Goal: Task Accomplishment & Management: Manage account settings

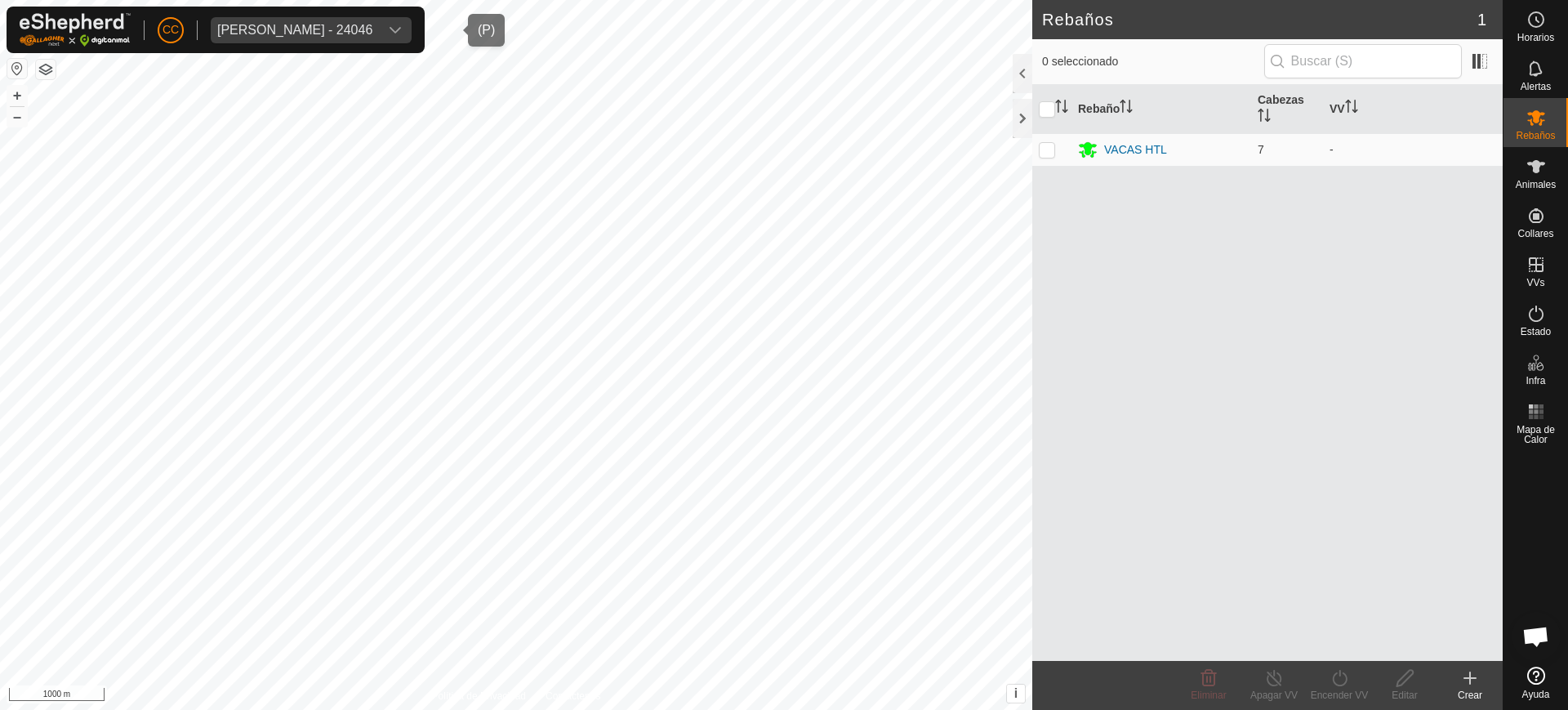
click at [257, 26] on div "[PERSON_NAME] - 24046" at bounding box center [295, 31] width 156 height 13
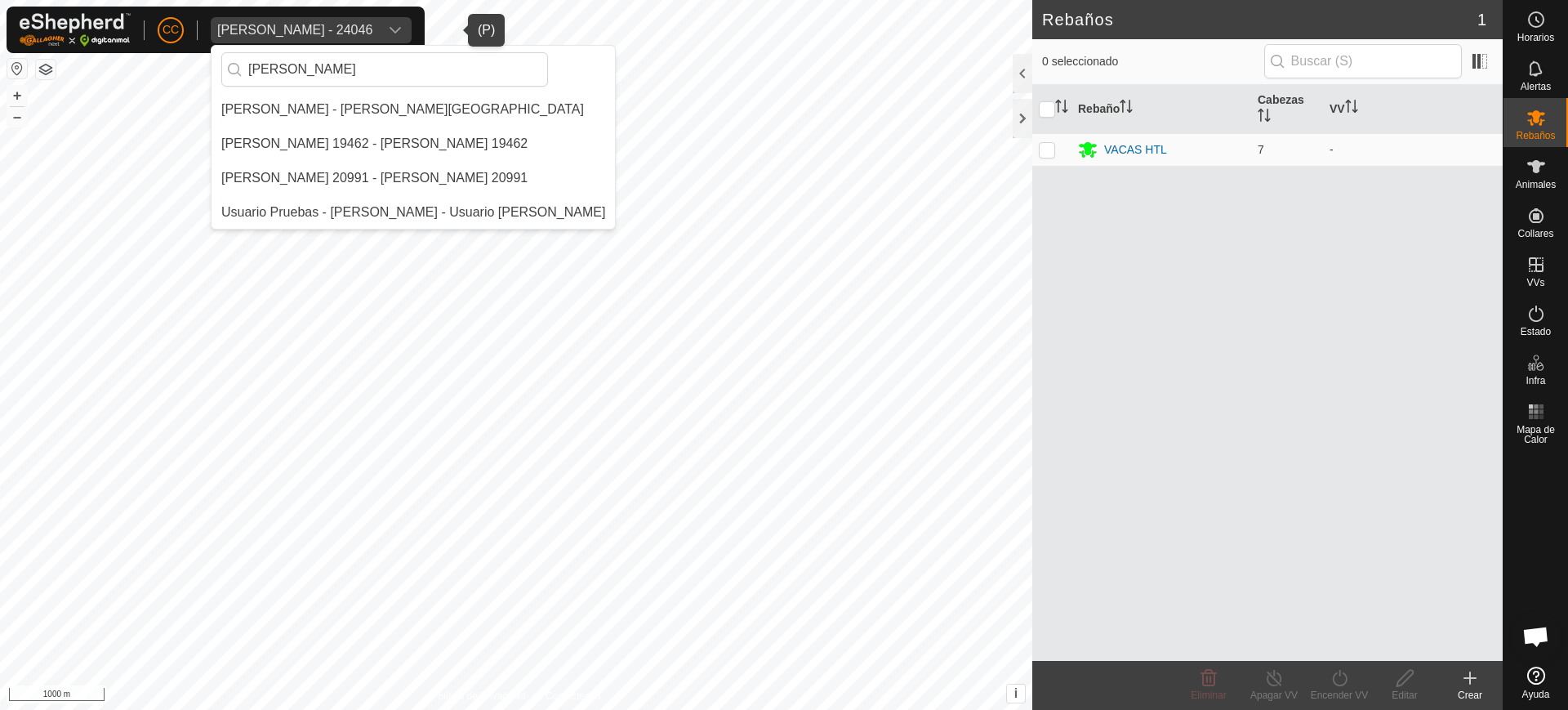
type input "[PERSON_NAME]"
click at [370, 96] on li "[PERSON_NAME] - [PERSON_NAME][GEOGRAPHIC_DATA]" at bounding box center [413, 110] width 404 height 32
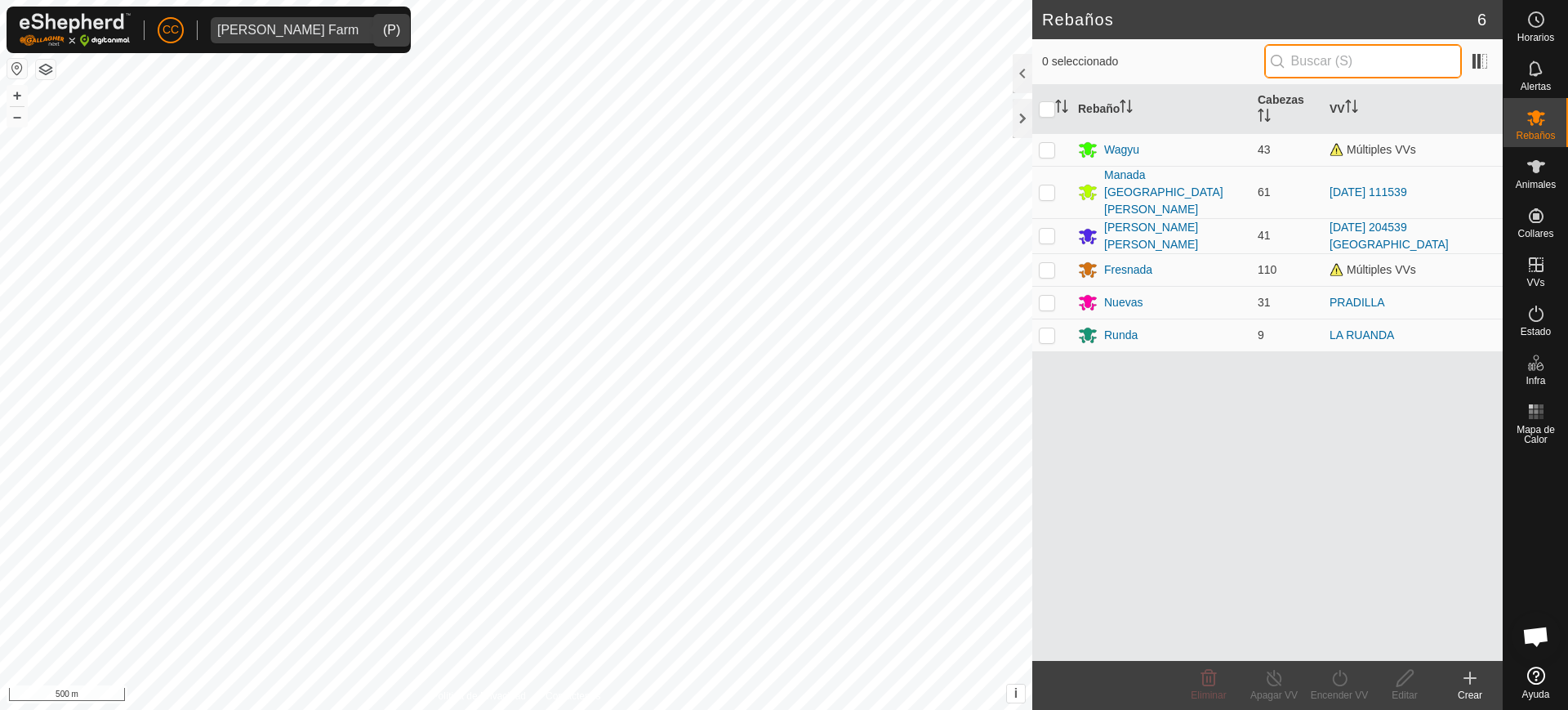
click at [1361, 64] on input "text" at bounding box center [1363, 61] width 198 height 34
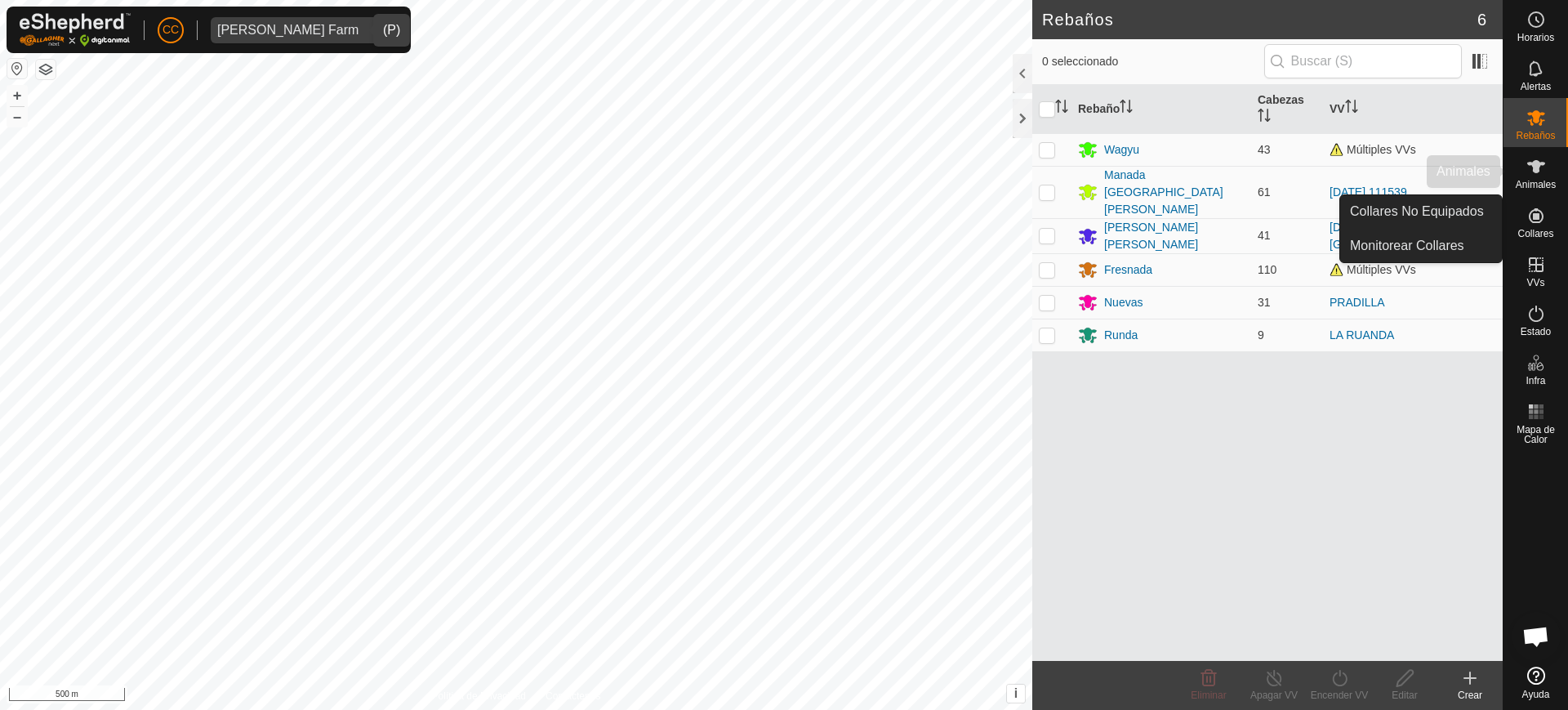
click at [1539, 175] on icon at bounding box center [1536, 166] width 20 height 20
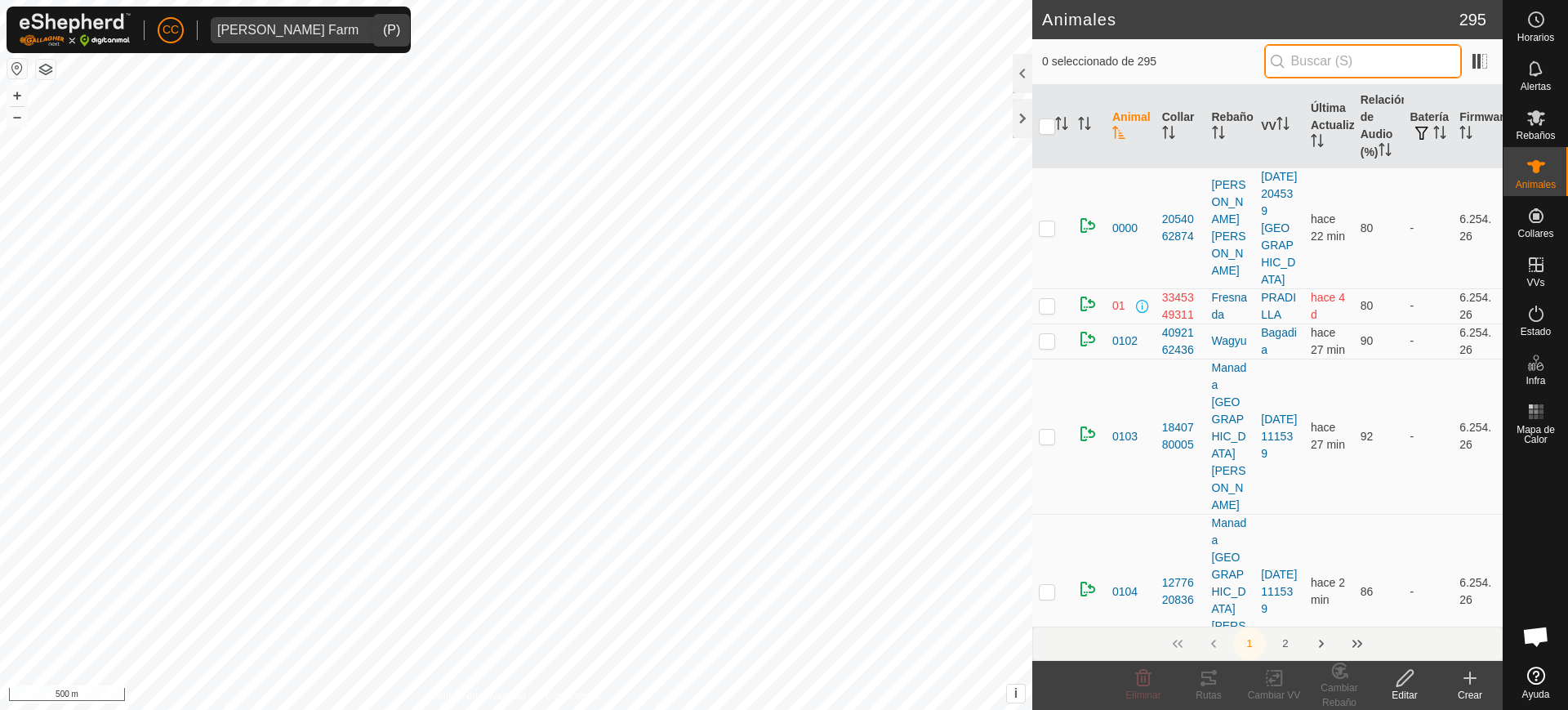
click at [1353, 59] on input "text" at bounding box center [1363, 61] width 198 height 34
paste input "36261"
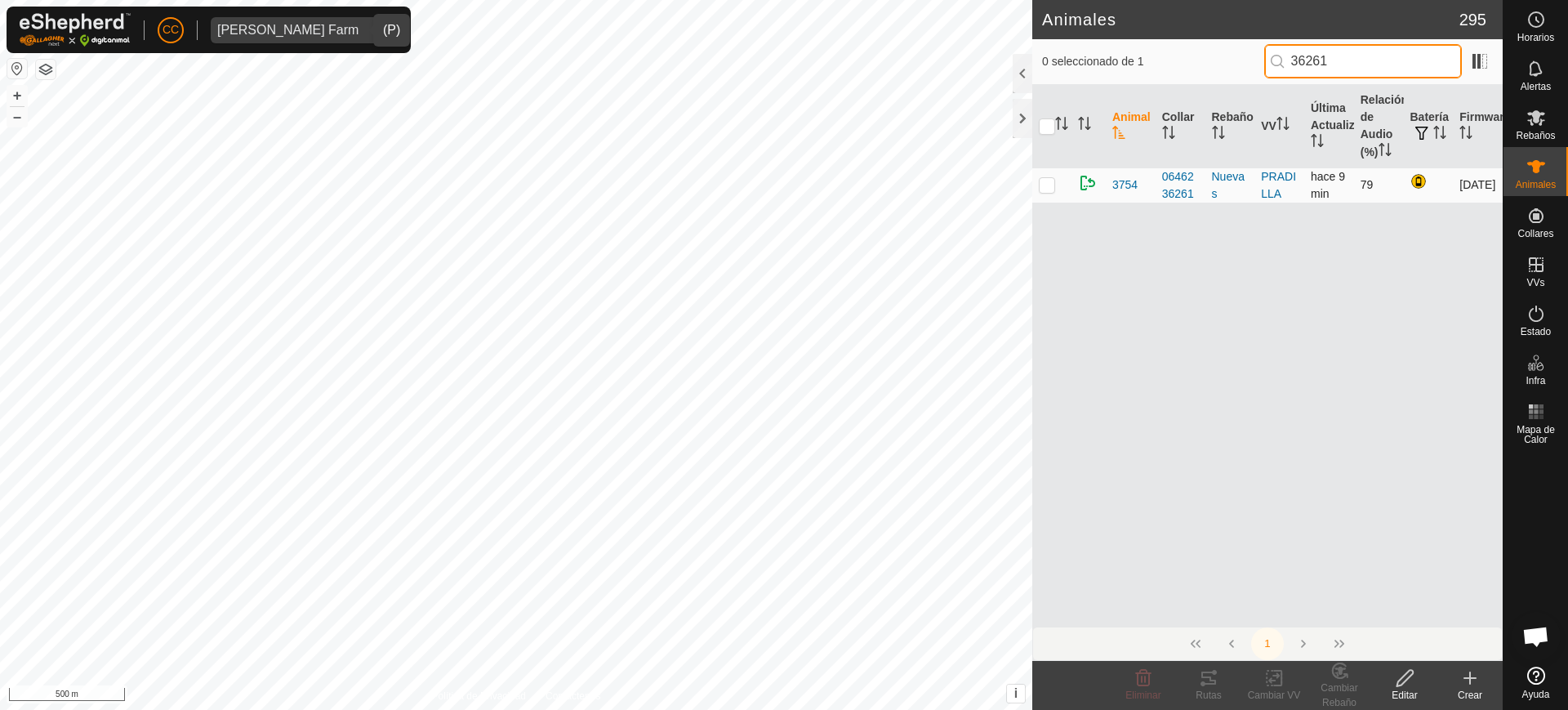
type input "36261"
click at [1049, 186] on p-checkbox at bounding box center [1046, 185] width 16 height 13
checkbox input "true"
drag, startPoint x: 1409, startPoint y: 679, endPoint x: 1411, endPoint y: 660, distance: 19.1
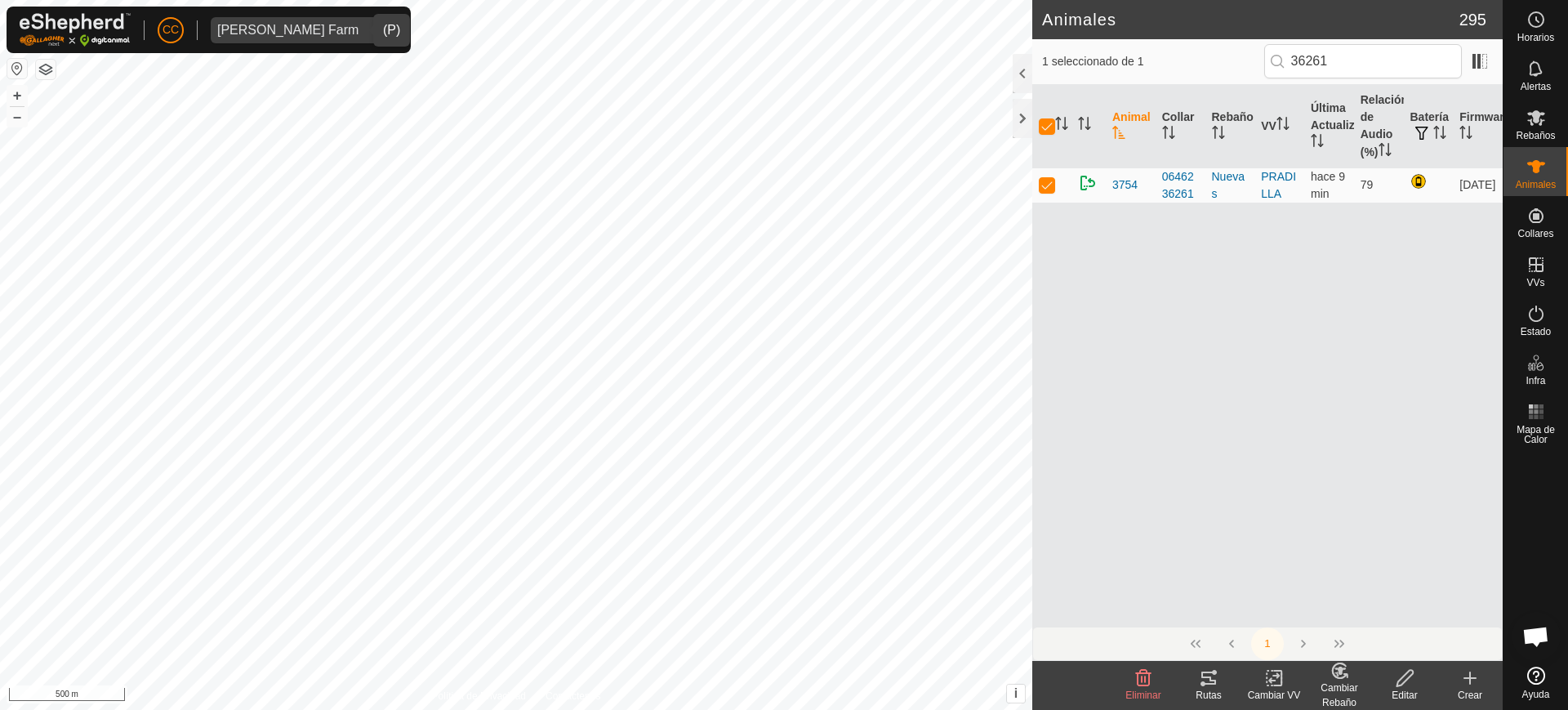
click at [1410, 676] on icon at bounding box center [1404, 678] width 20 height 20
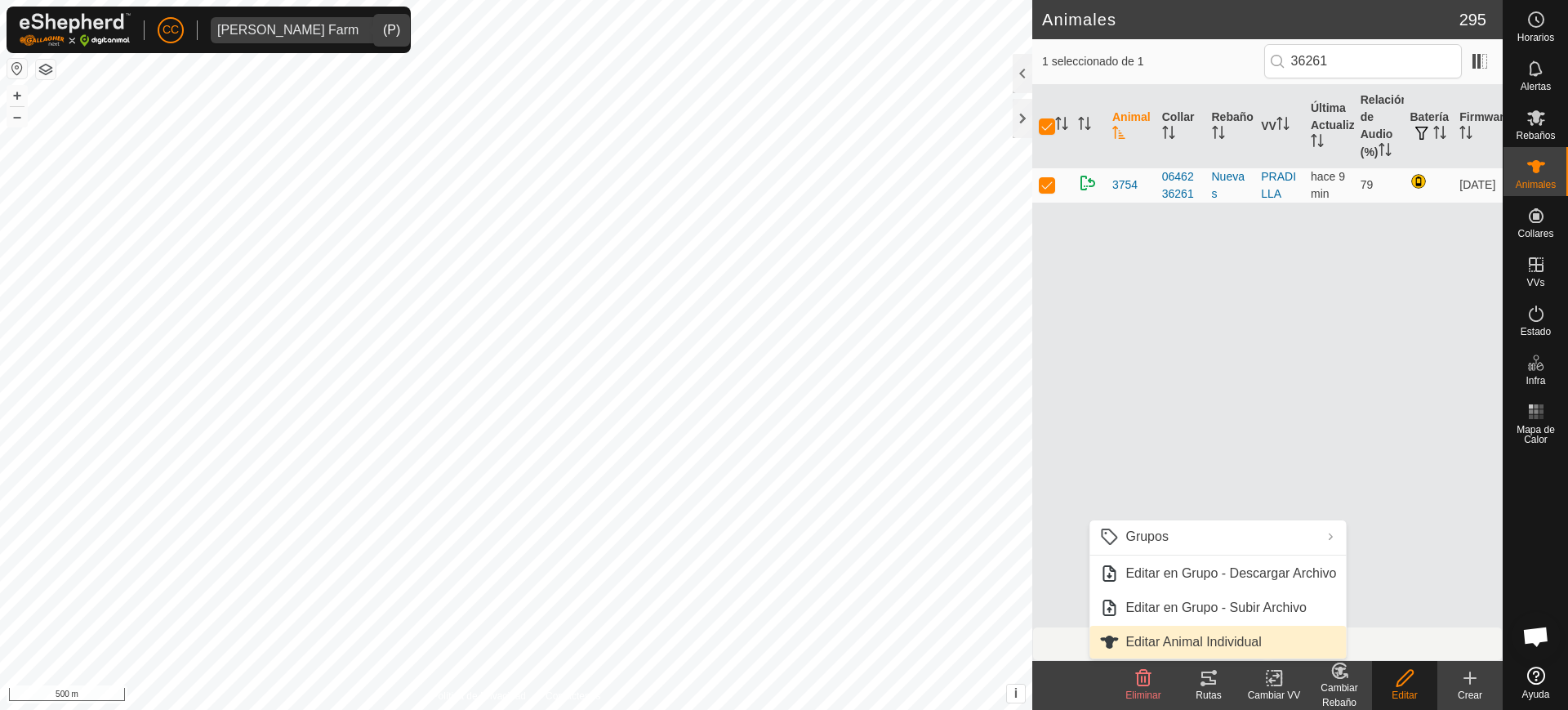
click at [1242, 640] on link "Editar Animal Individual" at bounding box center [1217, 641] width 257 height 32
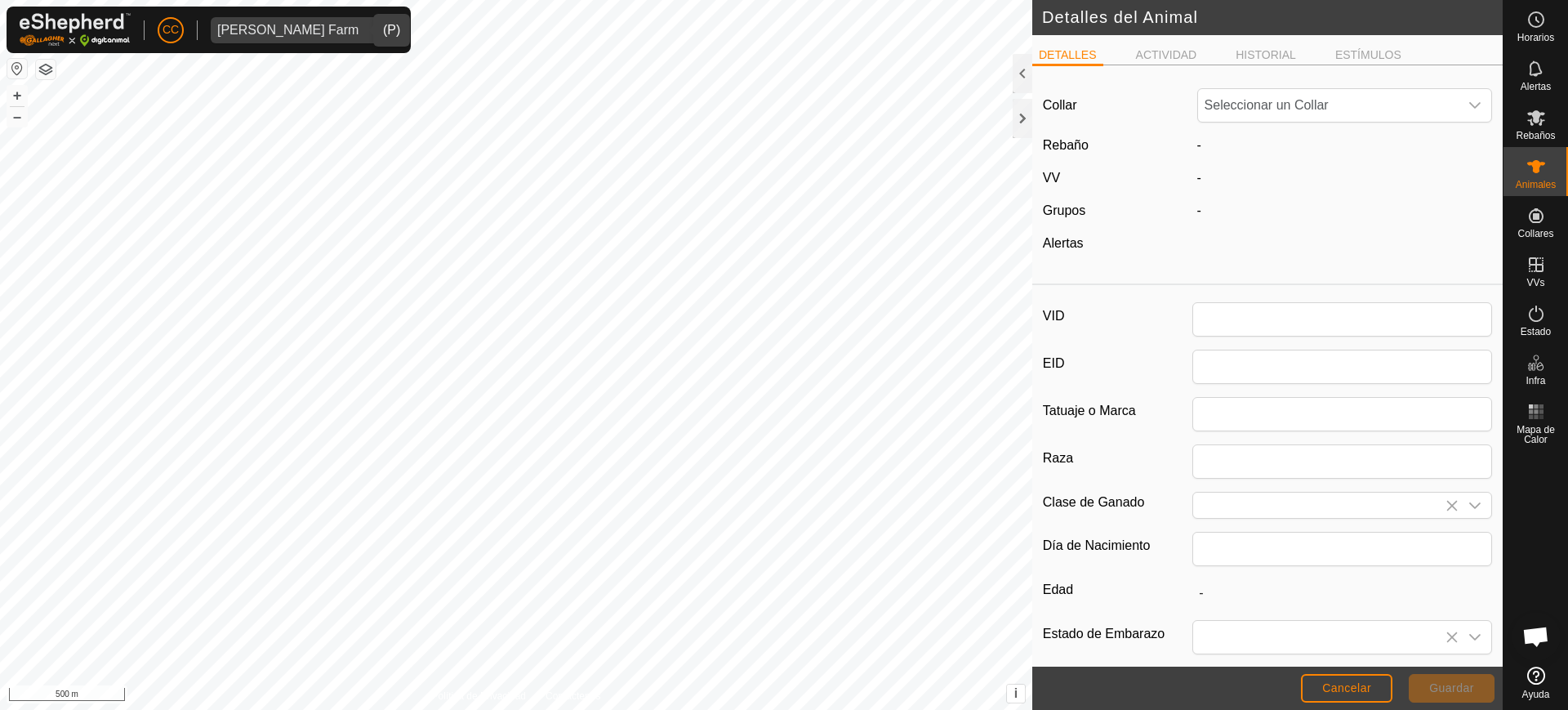
type input "3754"
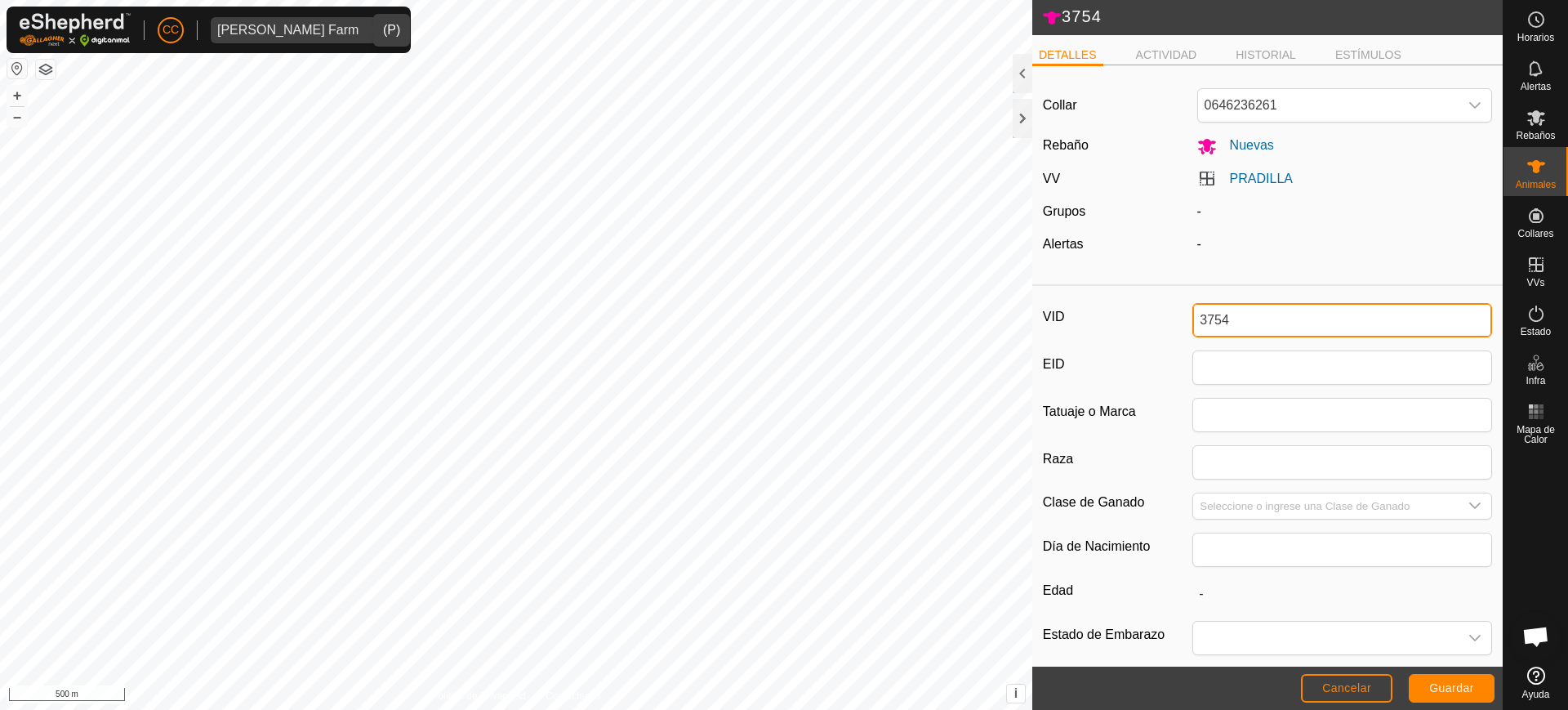
click at [1230, 323] on input "3754" at bounding box center [1342, 320] width 300 height 34
type input "3067"
click at [1438, 679] on button "Guardar" at bounding box center [1452, 688] width 86 height 29
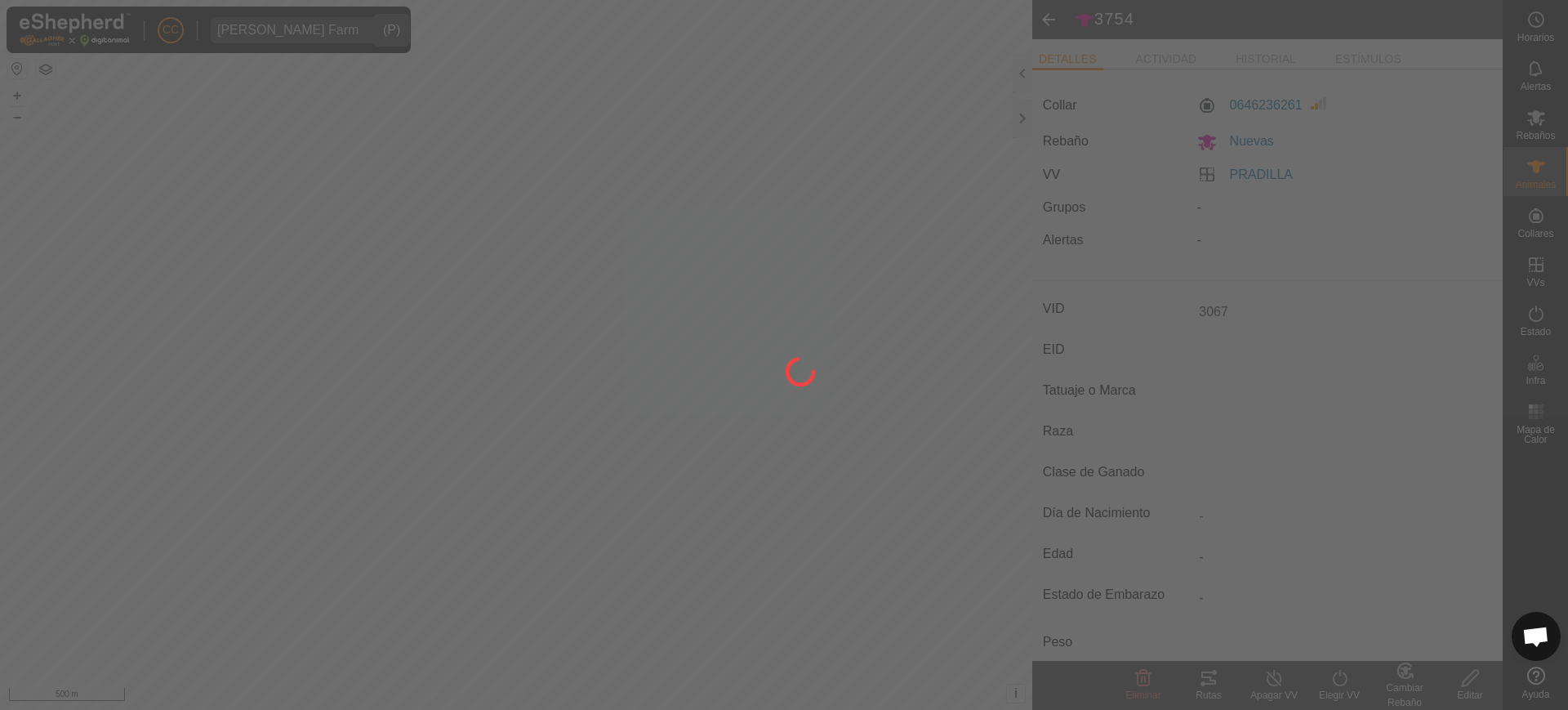
type input "-"
type input "0 kg"
type input "-"
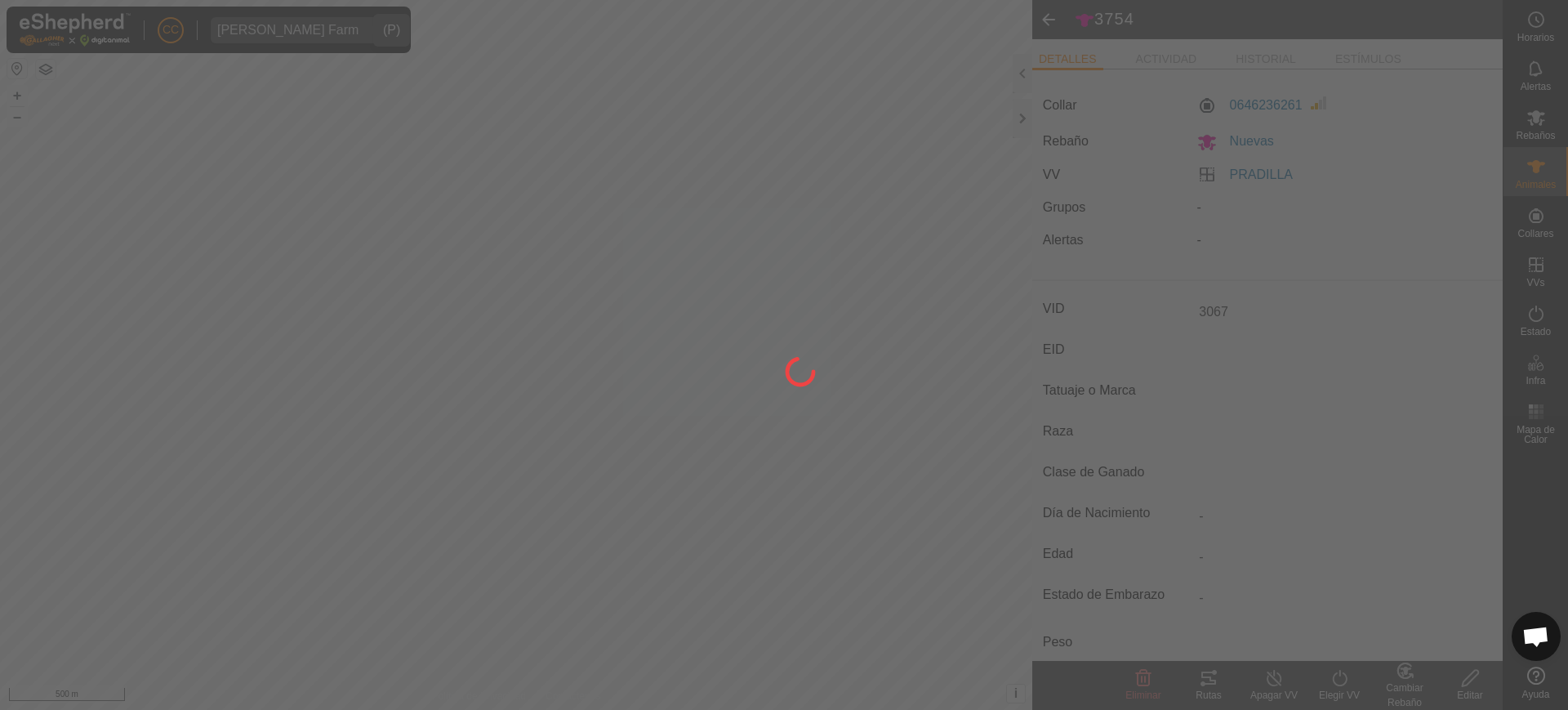
type input "-"
type input "3754"
type input "-"
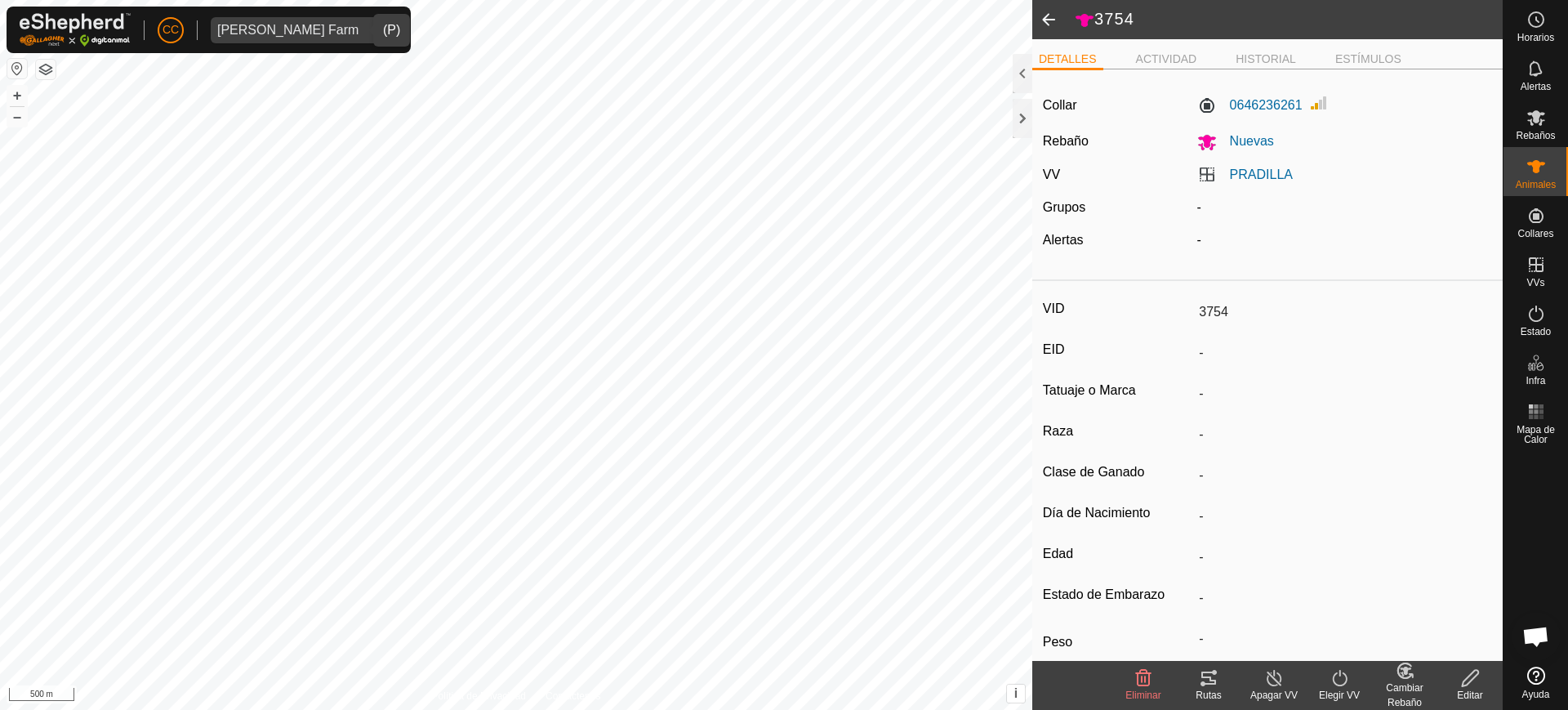
click at [1050, 11] on span at bounding box center [1049, 19] width 32 height 39
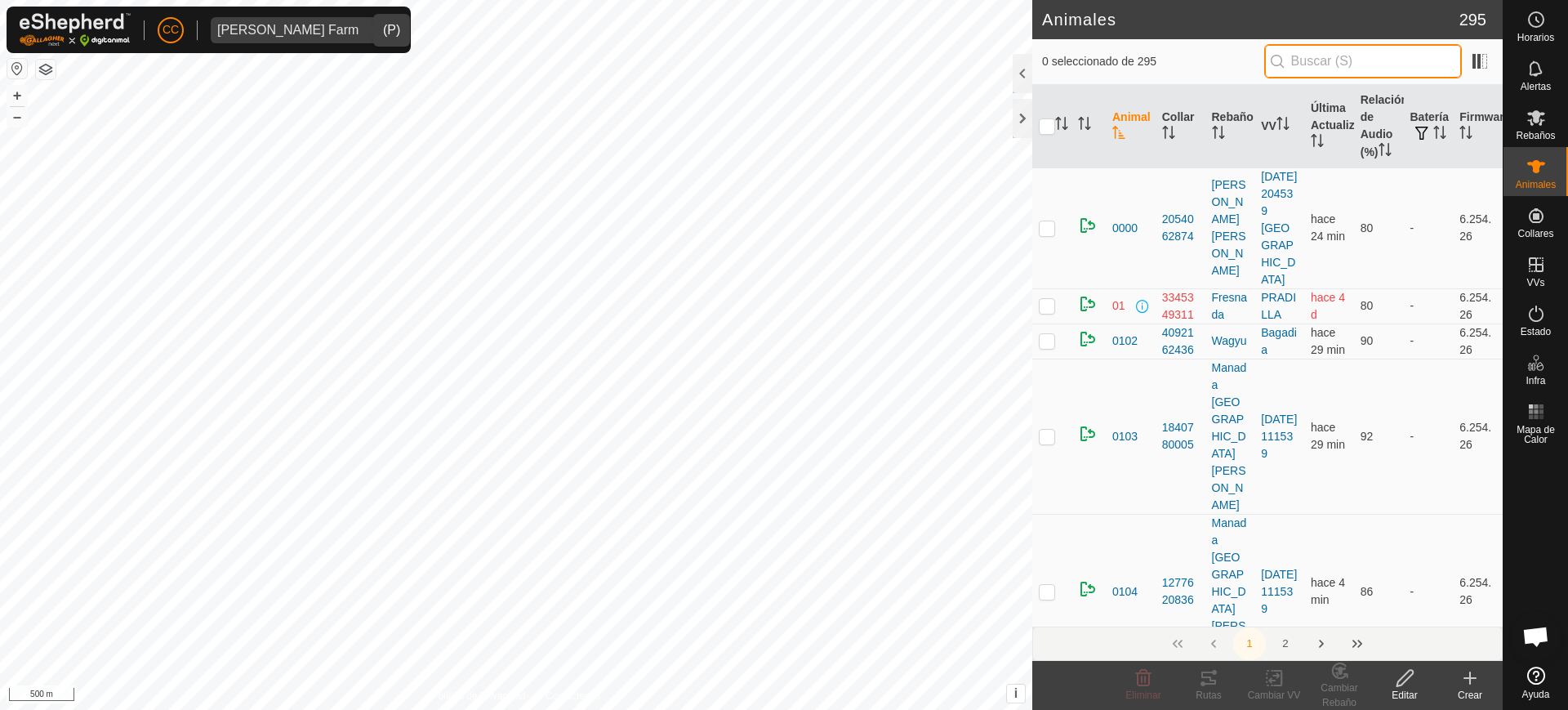
click at [1384, 65] on input "text" at bounding box center [1363, 61] width 198 height 34
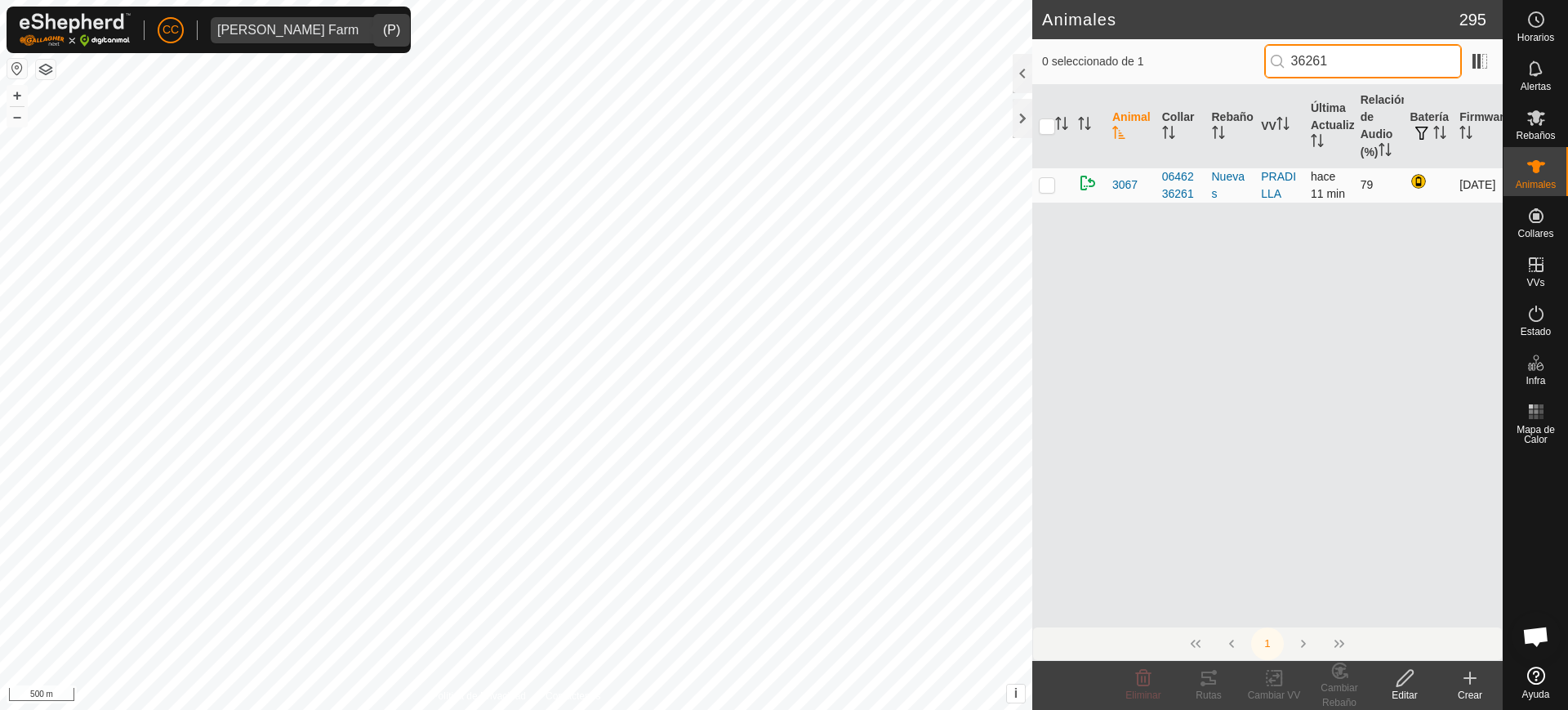
type input "36261"
click at [1048, 186] on p-checkbox at bounding box center [1046, 185] width 16 height 13
checkbox input "true"
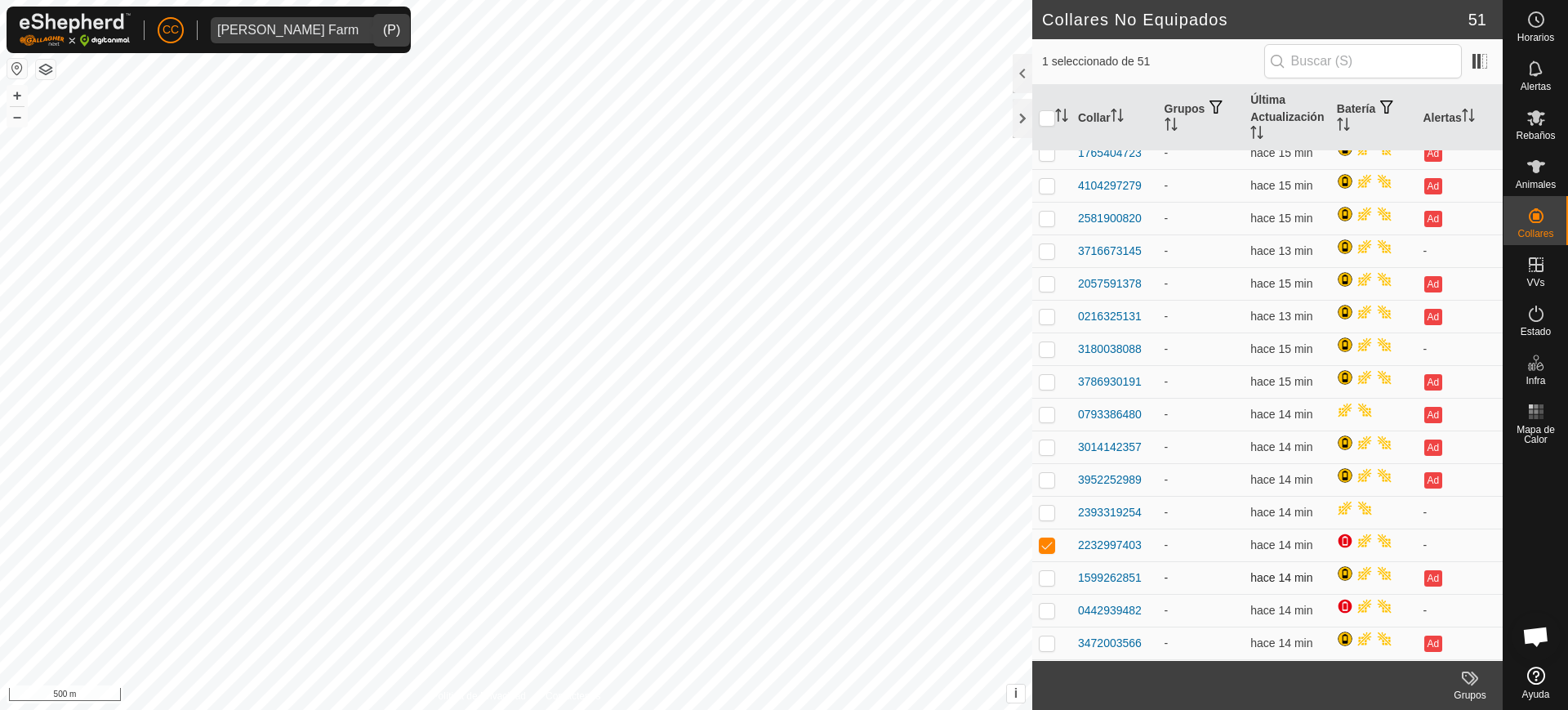
scroll to position [1157, 0]
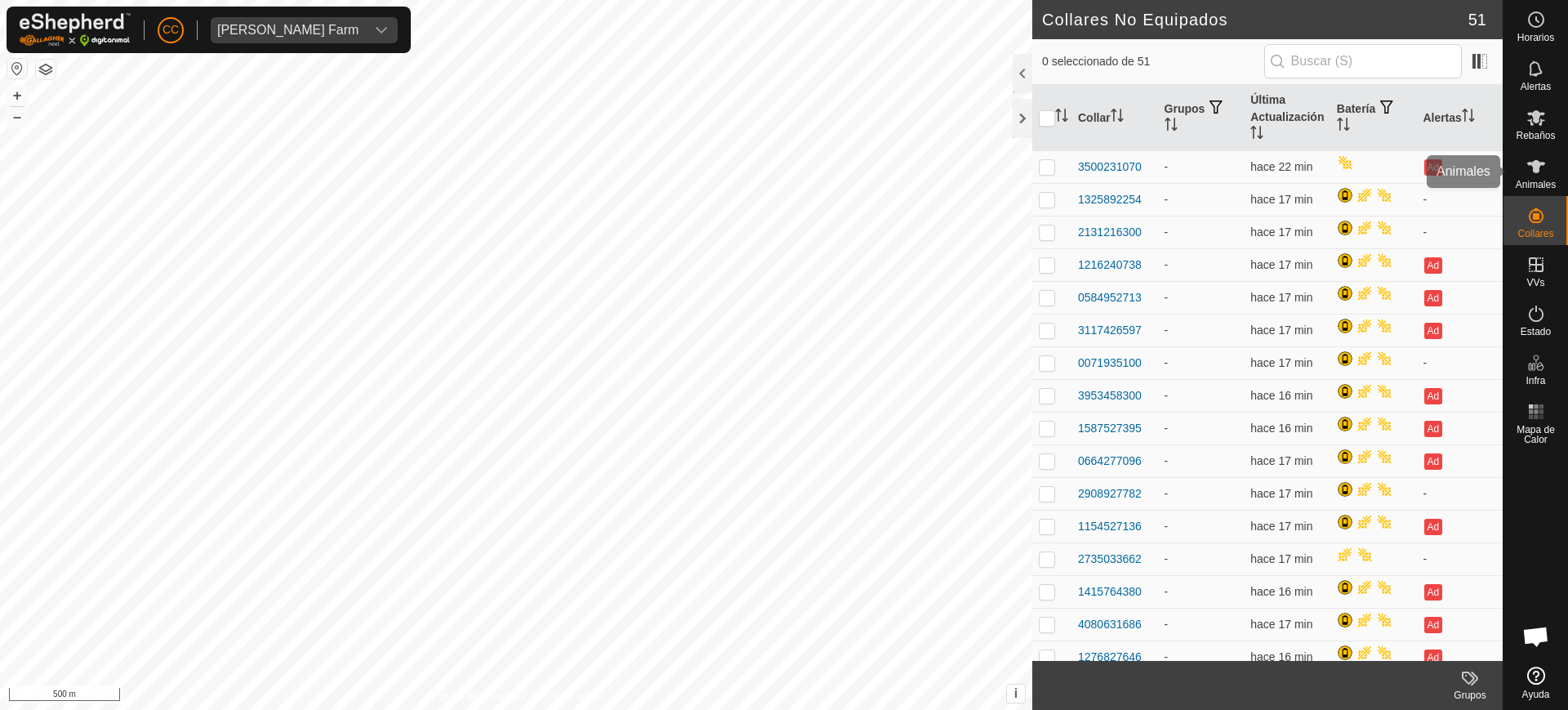
click at [1527, 182] on span "Animales" at bounding box center [1536, 184] width 40 height 10
